Goal: Information Seeking & Learning: Learn about a topic

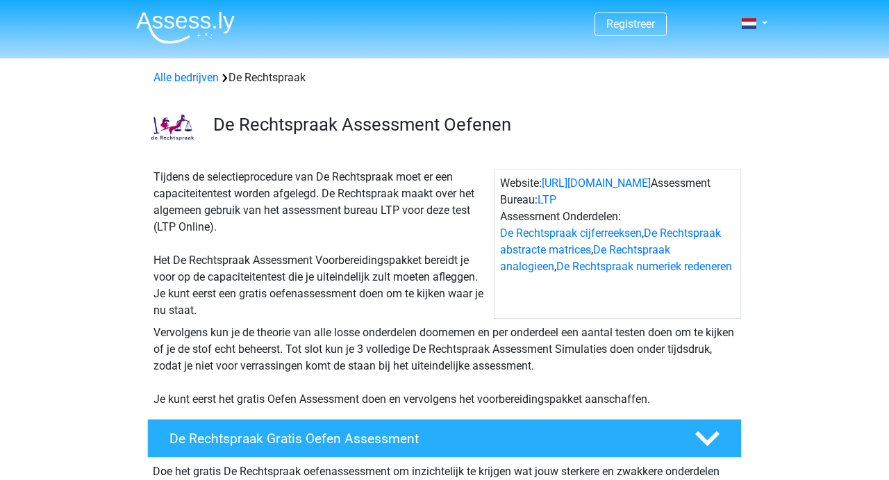
click at [178, 15] on img at bounding box center [185, 27] width 99 height 33
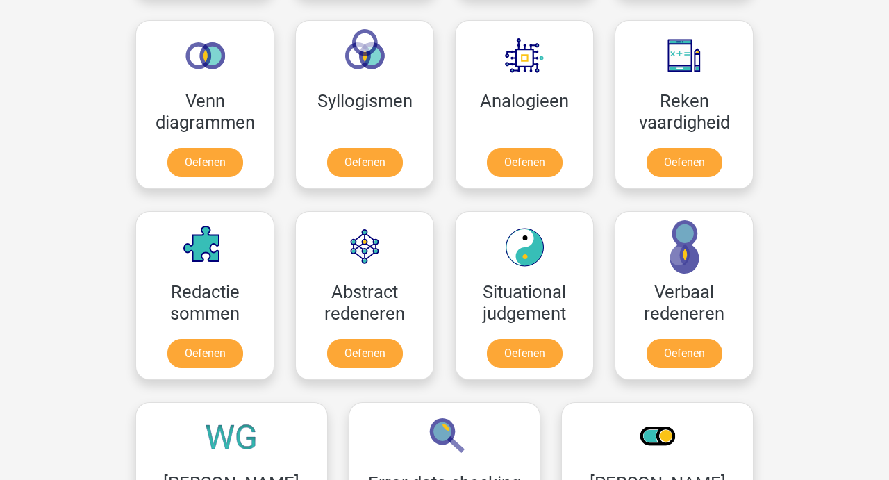
scroll to position [833, 0]
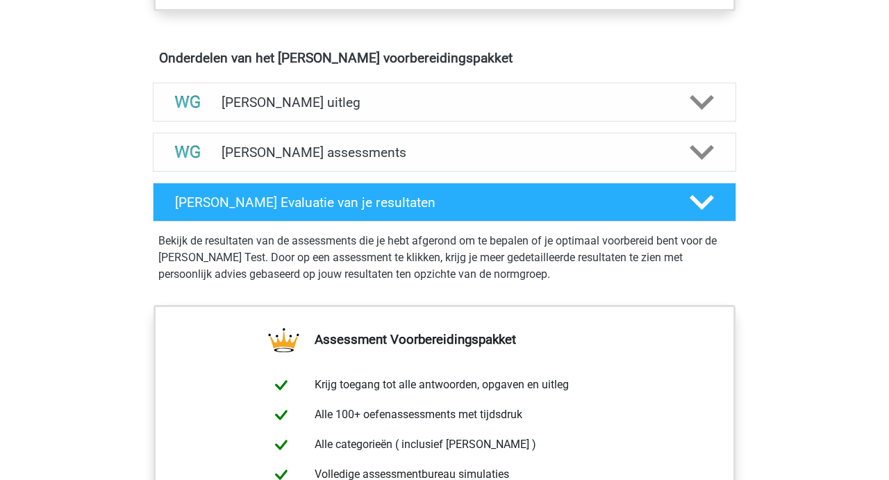
scroll to position [797, 0]
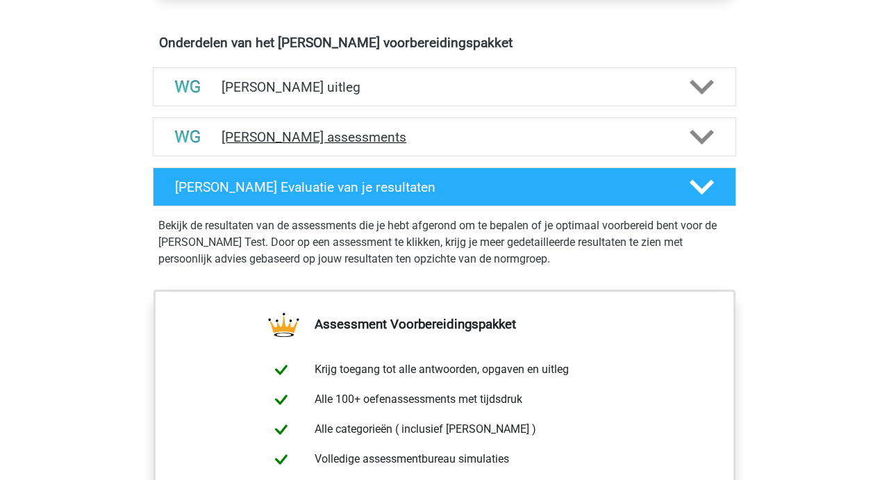
click at [324, 135] on h4 "Watson Glaser assessments" at bounding box center [444, 137] width 446 height 16
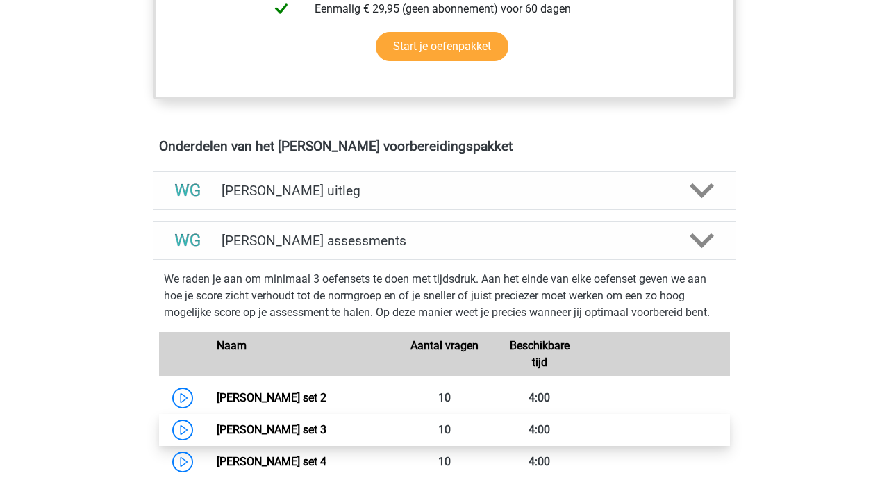
scroll to position [651, 0]
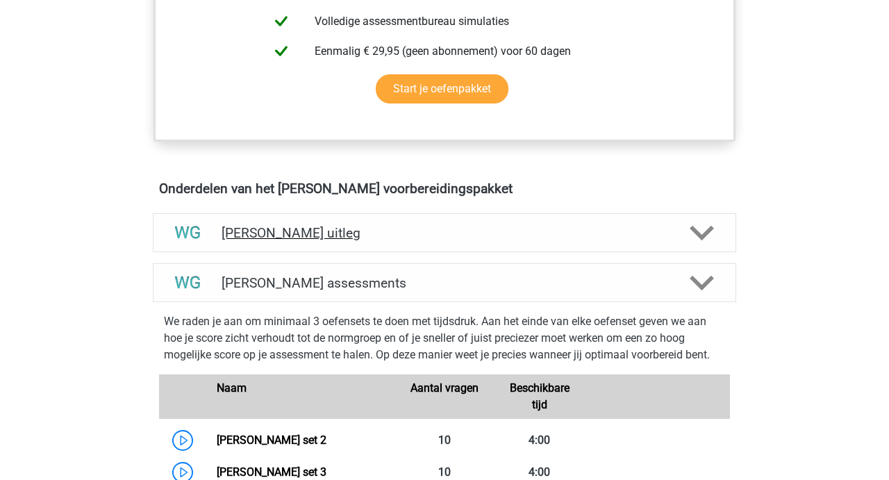
click at [335, 231] on h4 "Watson Glaser uitleg" at bounding box center [444, 233] width 446 height 16
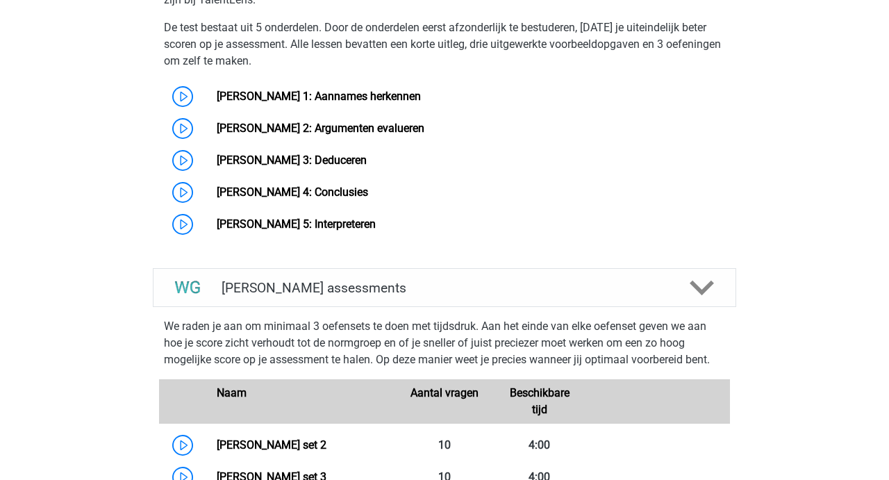
scroll to position [1157, 0]
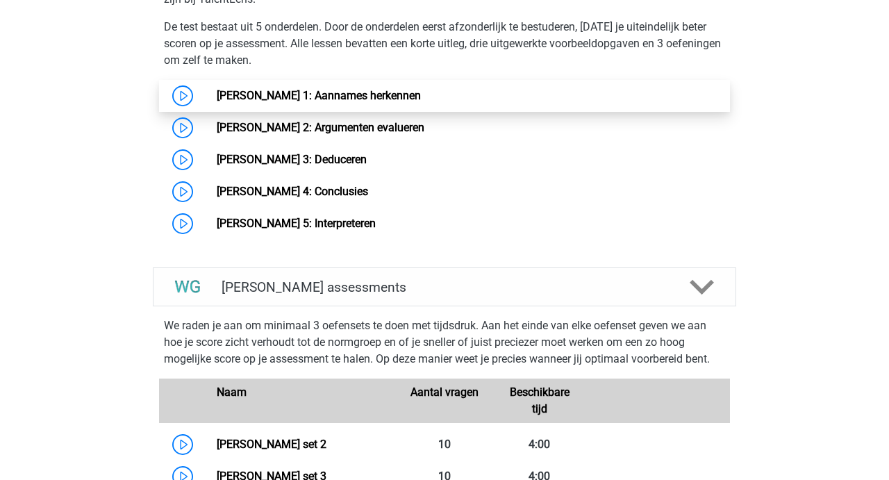
click at [247, 94] on link "[PERSON_NAME] 1: Aannames herkennen" at bounding box center [319, 95] width 204 height 13
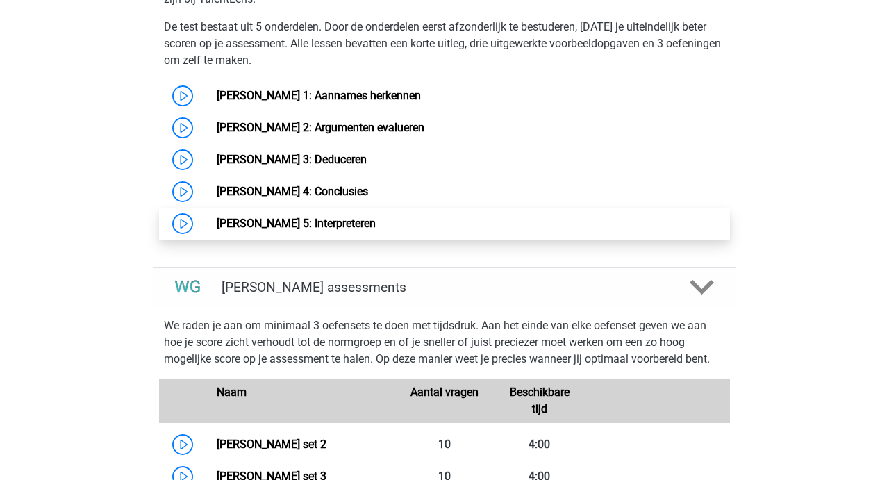
click at [345, 229] on link "Watson Glaser 5: Interpreteren" at bounding box center [296, 223] width 159 height 13
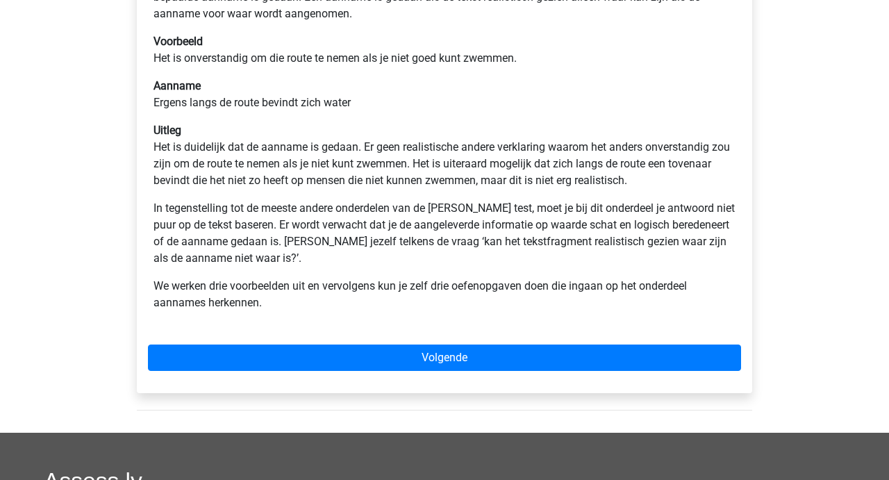
scroll to position [308, 0]
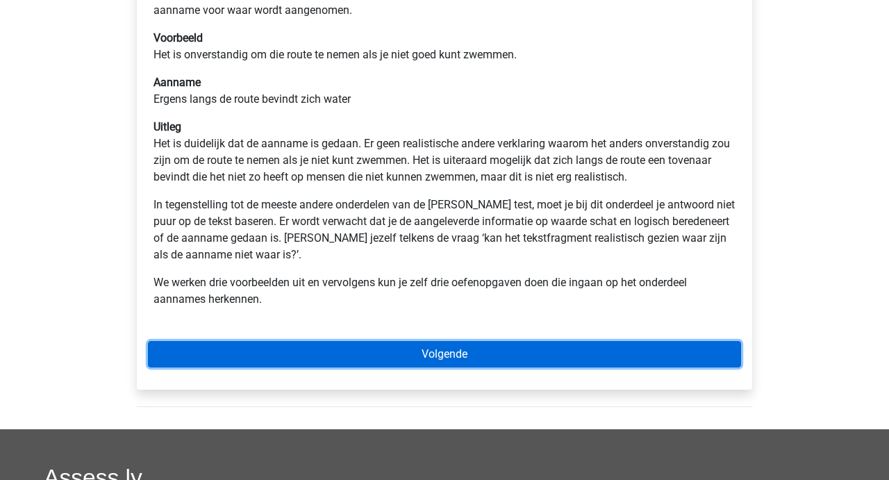
click at [451, 360] on link "Volgende" at bounding box center [444, 354] width 593 height 26
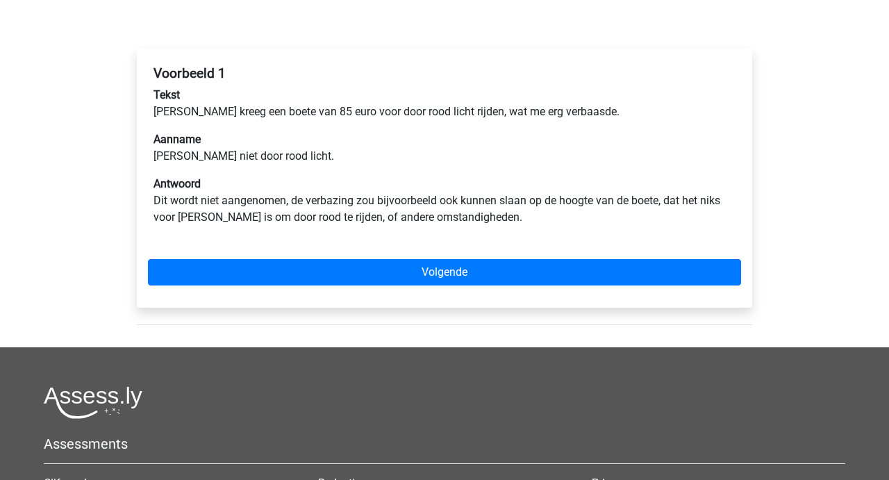
scroll to position [192, 0]
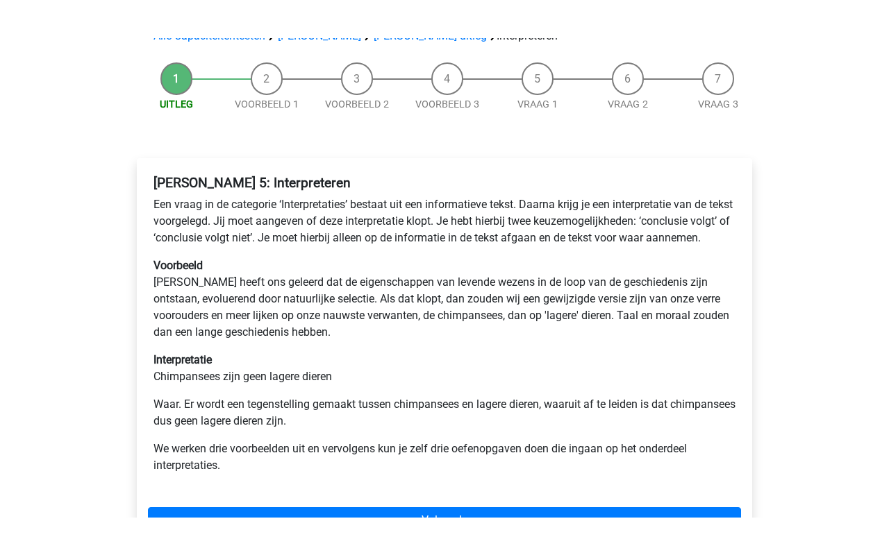
scroll to position [124, 0]
